Goal: Transaction & Acquisition: Obtain resource

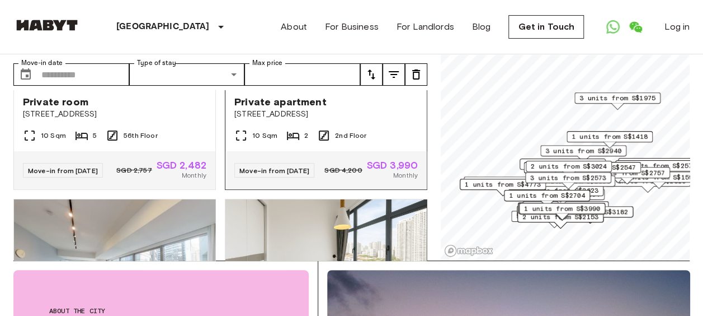
scroll to position [2070, 0]
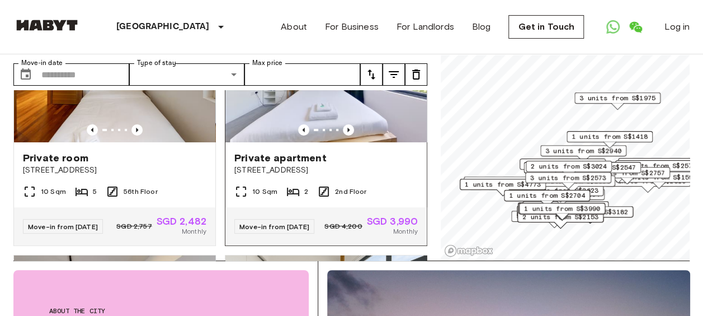
click at [341, 142] on img at bounding box center [325, 75] width 201 height 134
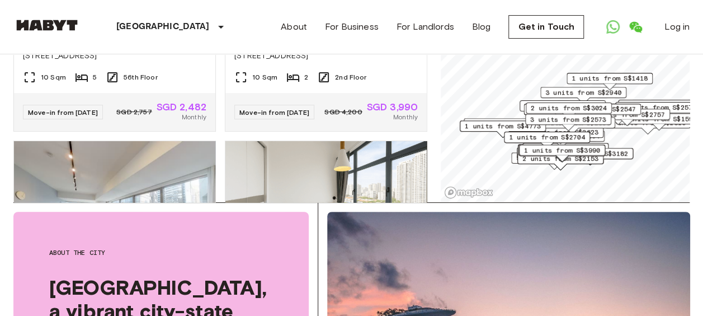
scroll to position [56, 0]
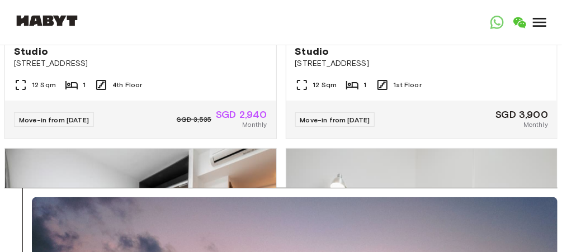
scroll to position [179, 0]
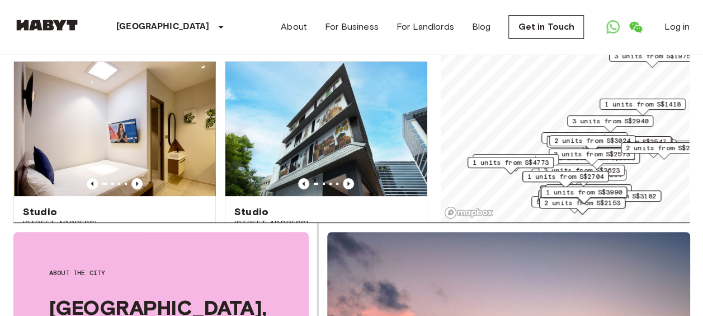
scroll to position [112, 0]
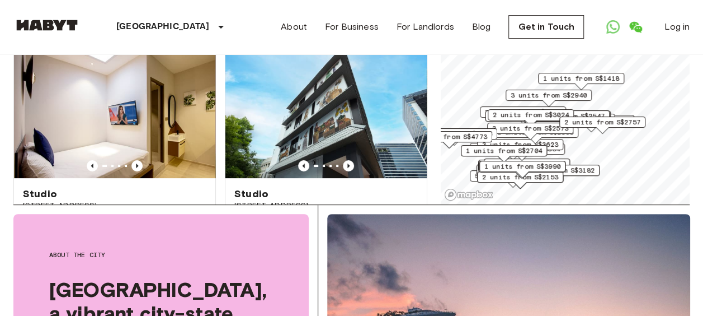
drag, startPoint x: 657, startPoint y: 138, endPoint x: 595, endPoint y: 130, distance: 62.0
click at [595, 130] on div "2 units from S$2757" at bounding box center [602, 124] width 86 height 17
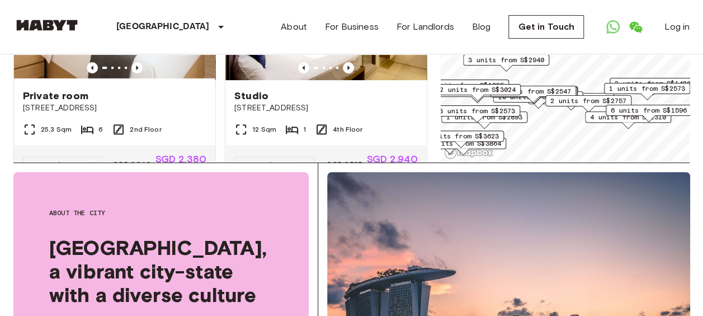
scroll to position [168, 0]
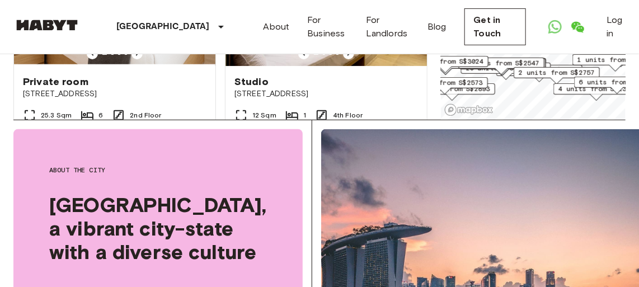
scroll to position [55, 0]
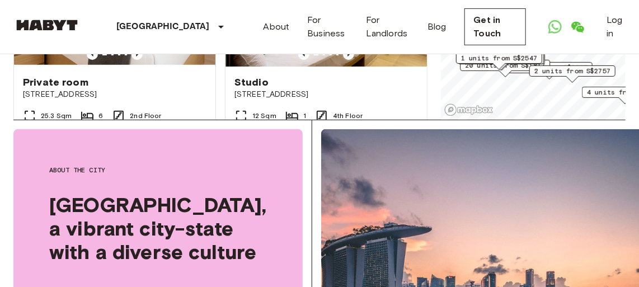
click at [566, 71] on span "2 units from S$2757" at bounding box center [572, 71] width 76 height 10
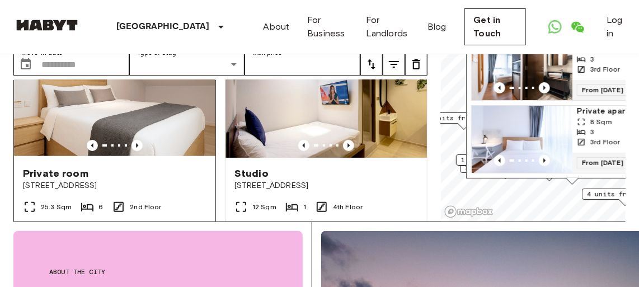
scroll to position [50, 0]
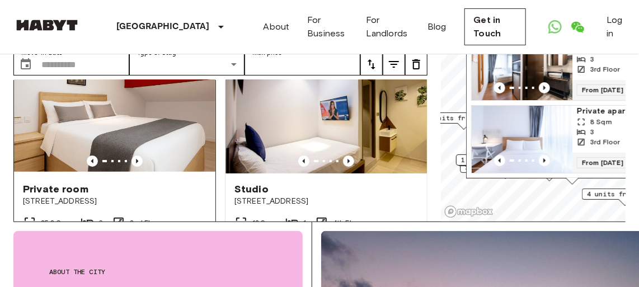
click at [158, 106] on img at bounding box center [114, 106] width 201 height 134
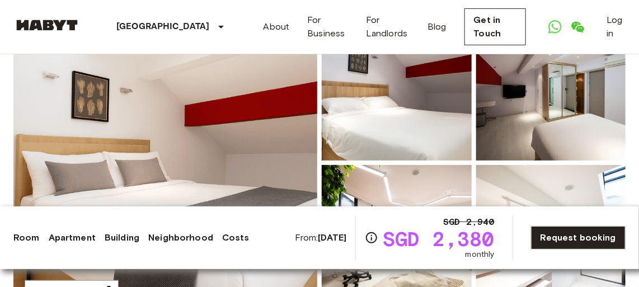
scroll to position [152, 0]
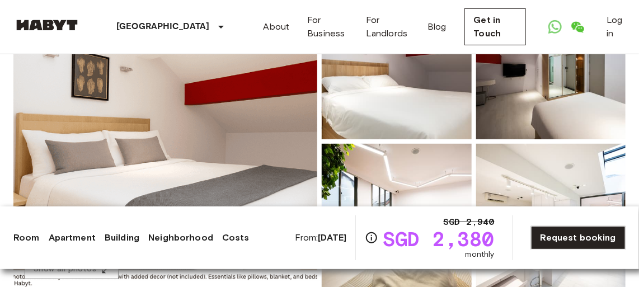
click at [259, 120] on img at bounding box center [165, 142] width 304 height 298
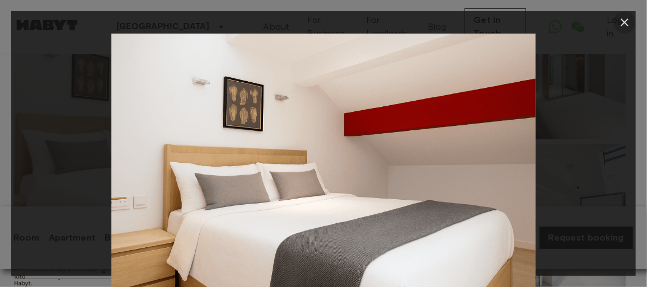
click at [625, 18] on icon "button" at bounding box center [624, 22] width 13 height 13
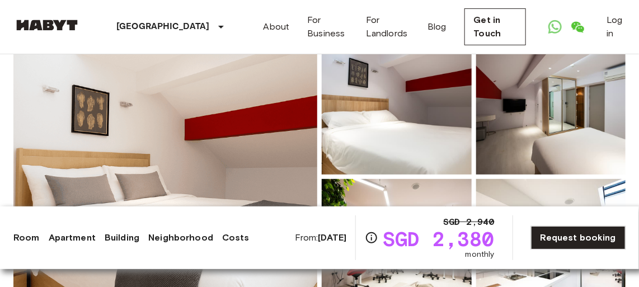
click at [538, 101] on img at bounding box center [551, 101] width 150 height 147
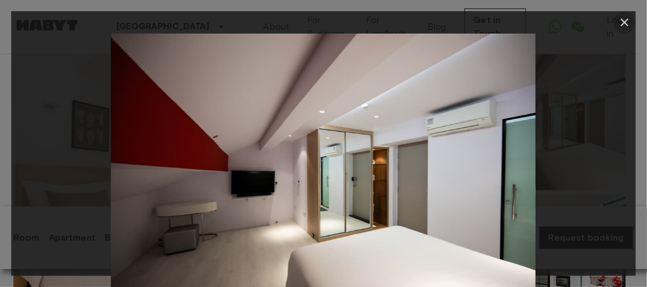
click at [626, 23] on icon "button" at bounding box center [624, 22] width 8 height 8
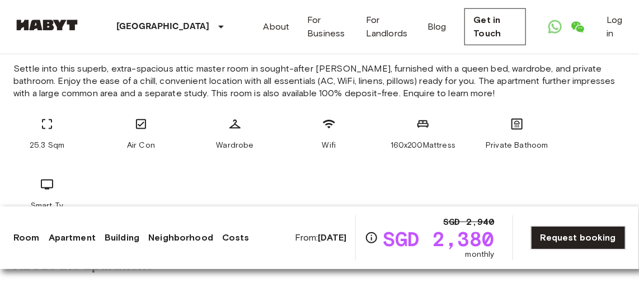
scroll to position [458, 0]
